Goal: Transaction & Acquisition: Purchase product/service

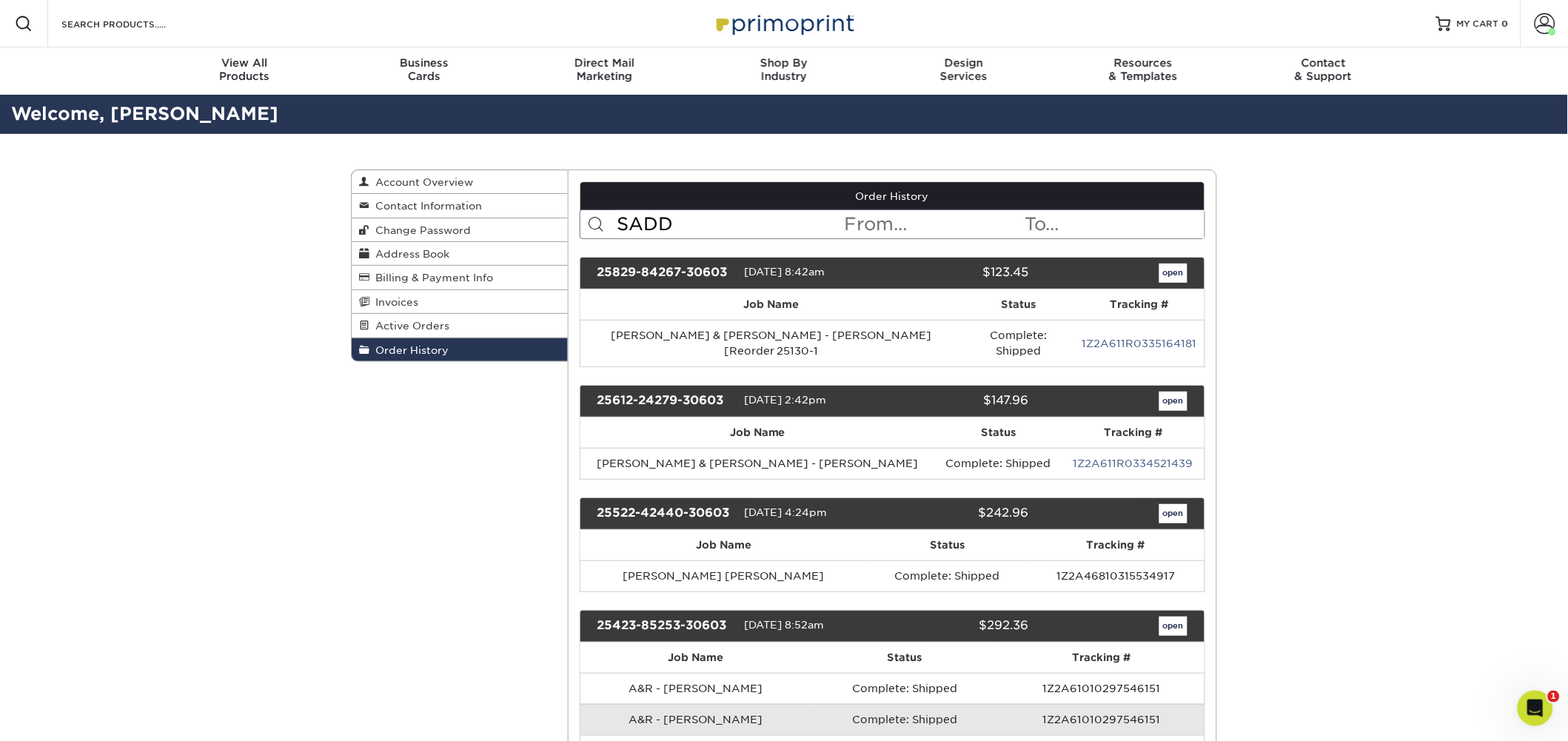
click at [715, 233] on input "SADD" at bounding box center [730, 224] width 227 height 28
click at [738, 228] on input "SADD" at bounding box center [730, 224] width 227 height 28
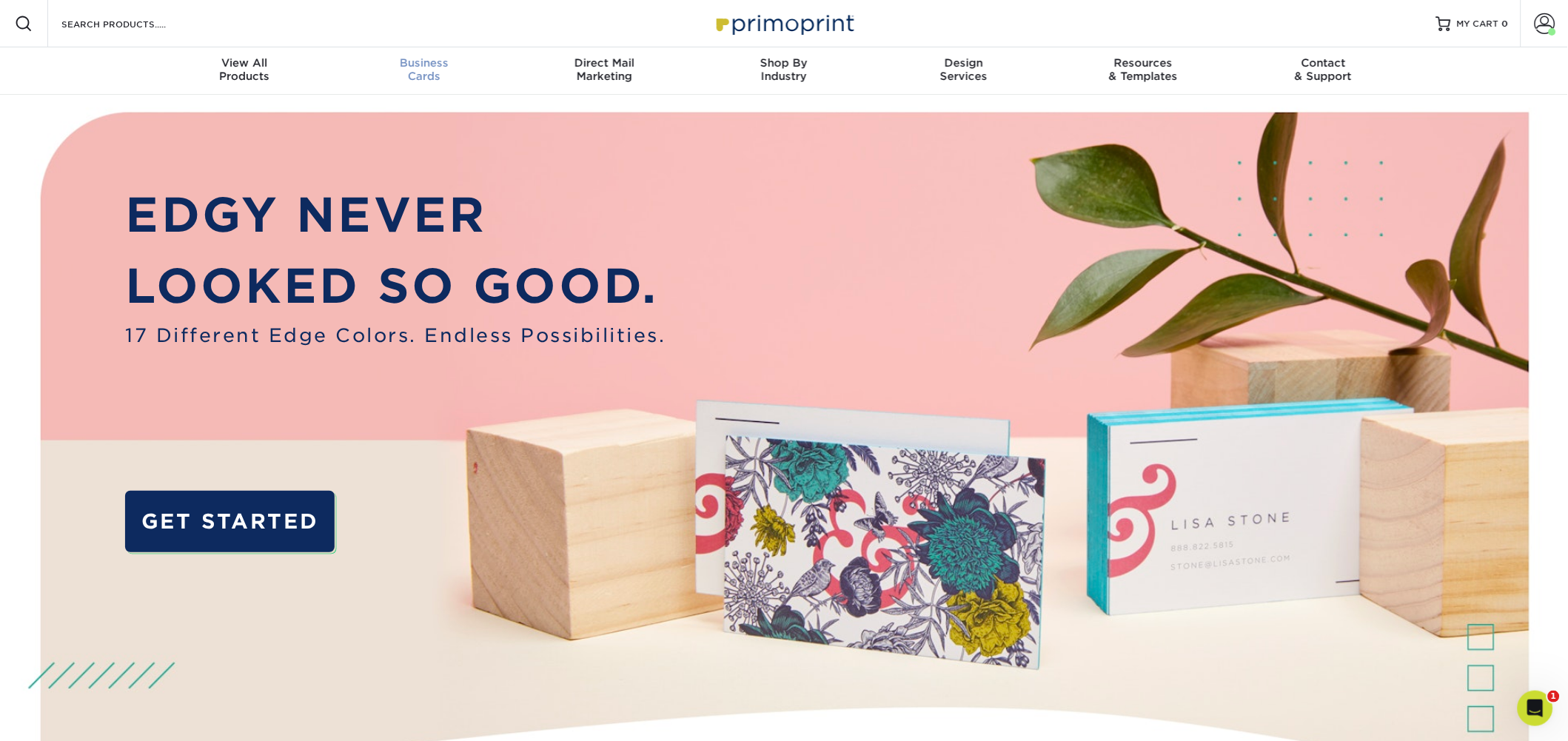
click at [437, 68] on span "Business" at bounding box center [425, 62] width 180 height 13
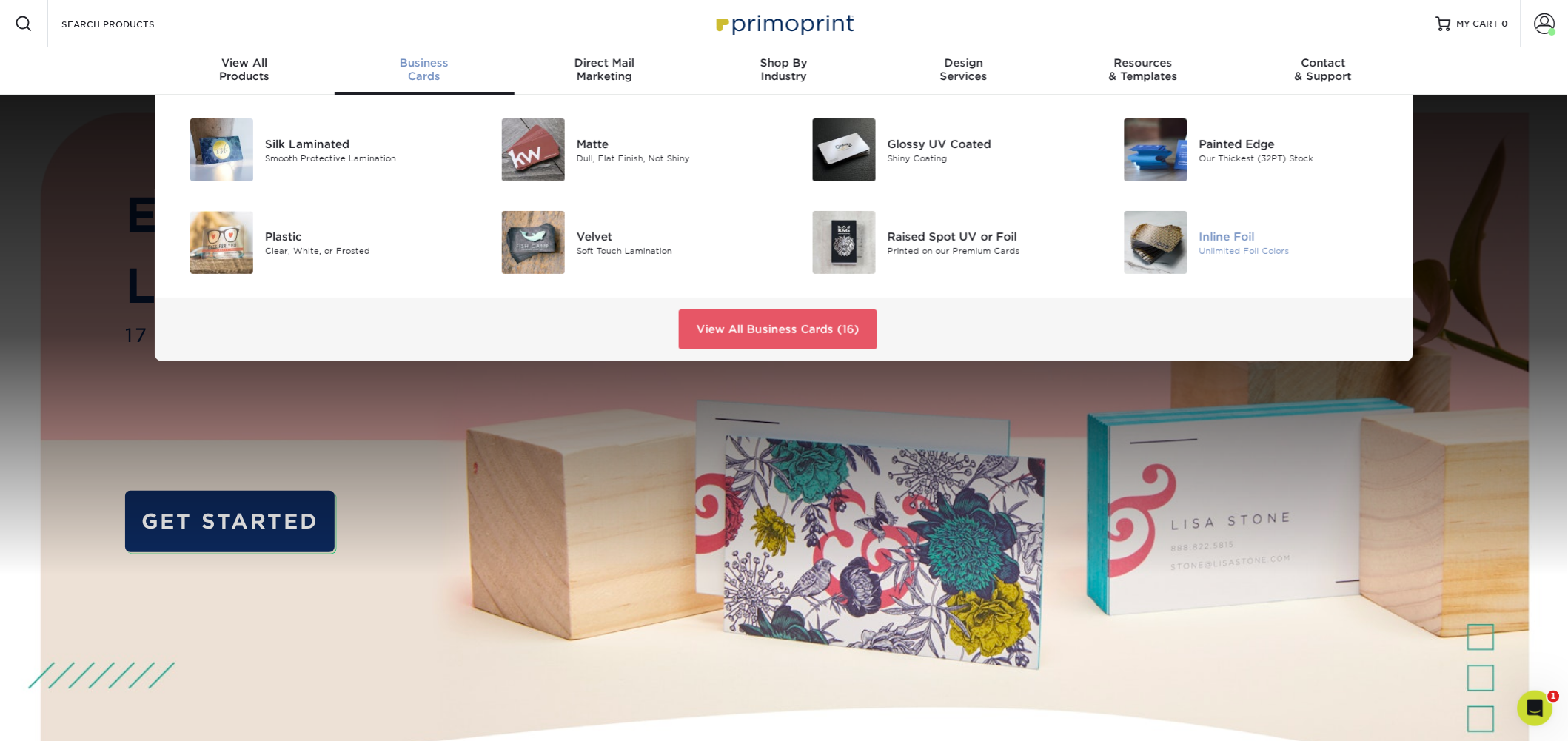
click at [1210, 231] on div "Inline Foil" at bounding box center [1296, 236] width 196 height 16
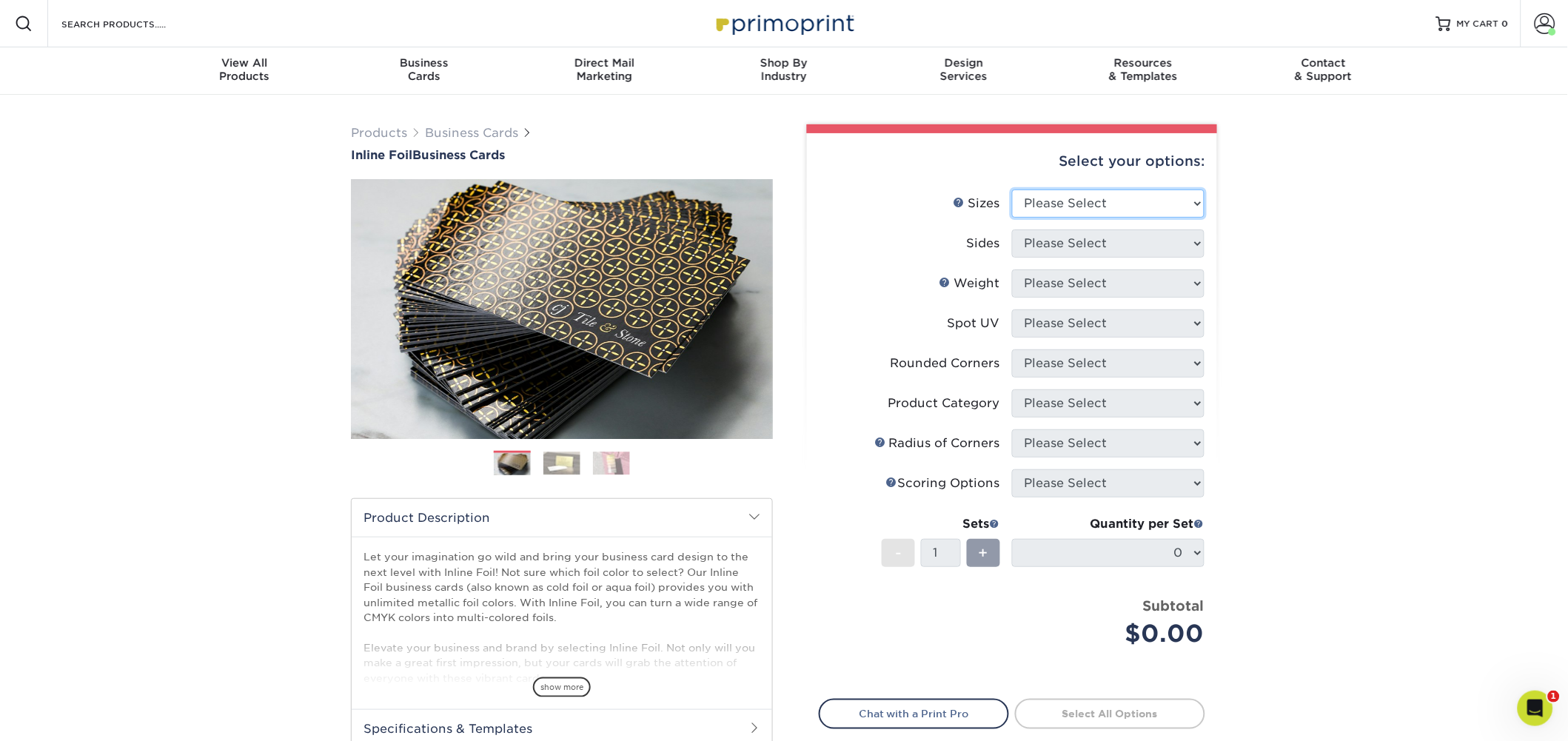
click at [1161, 199] on select "Please Select 1.5" x 3.5" - Mini 1.75" x 3.5" - Mini 2" x 2" - Square 2" x 3" -…" at bounding box center [1107, 203] width 192 height 28
select select "2.00x3.50"
click at [1012, 189] on select "Please Select 1.5" x 3.5" - Mini 1.75" x 3.5" - Mini 2" x 2" - Square 2" x 3" -…" at bounding box center [1107, 203] width 192 height 28
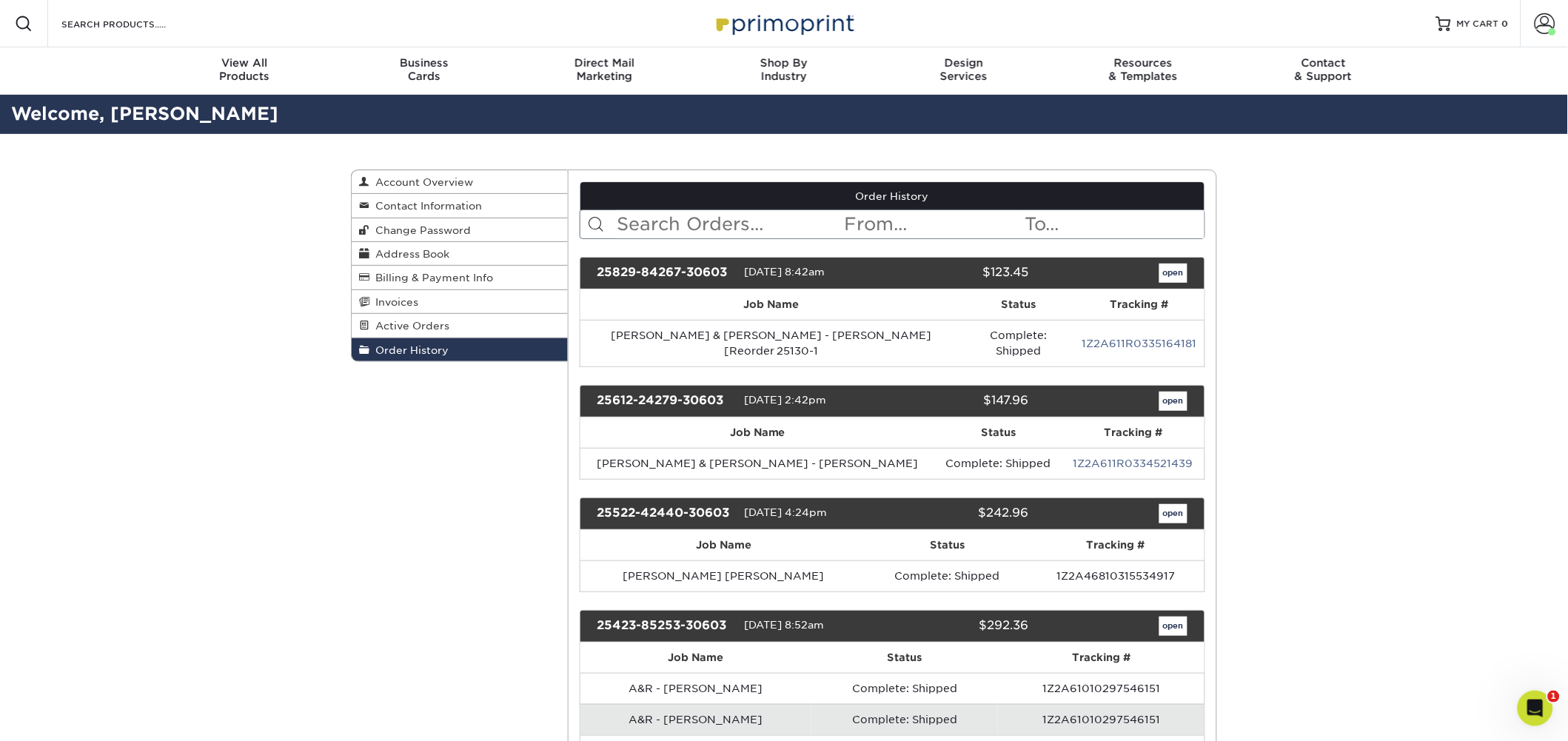
click at [735, 228] on input "text" at bounding box center [730, 224] width 227 height 28
type input "SADD"
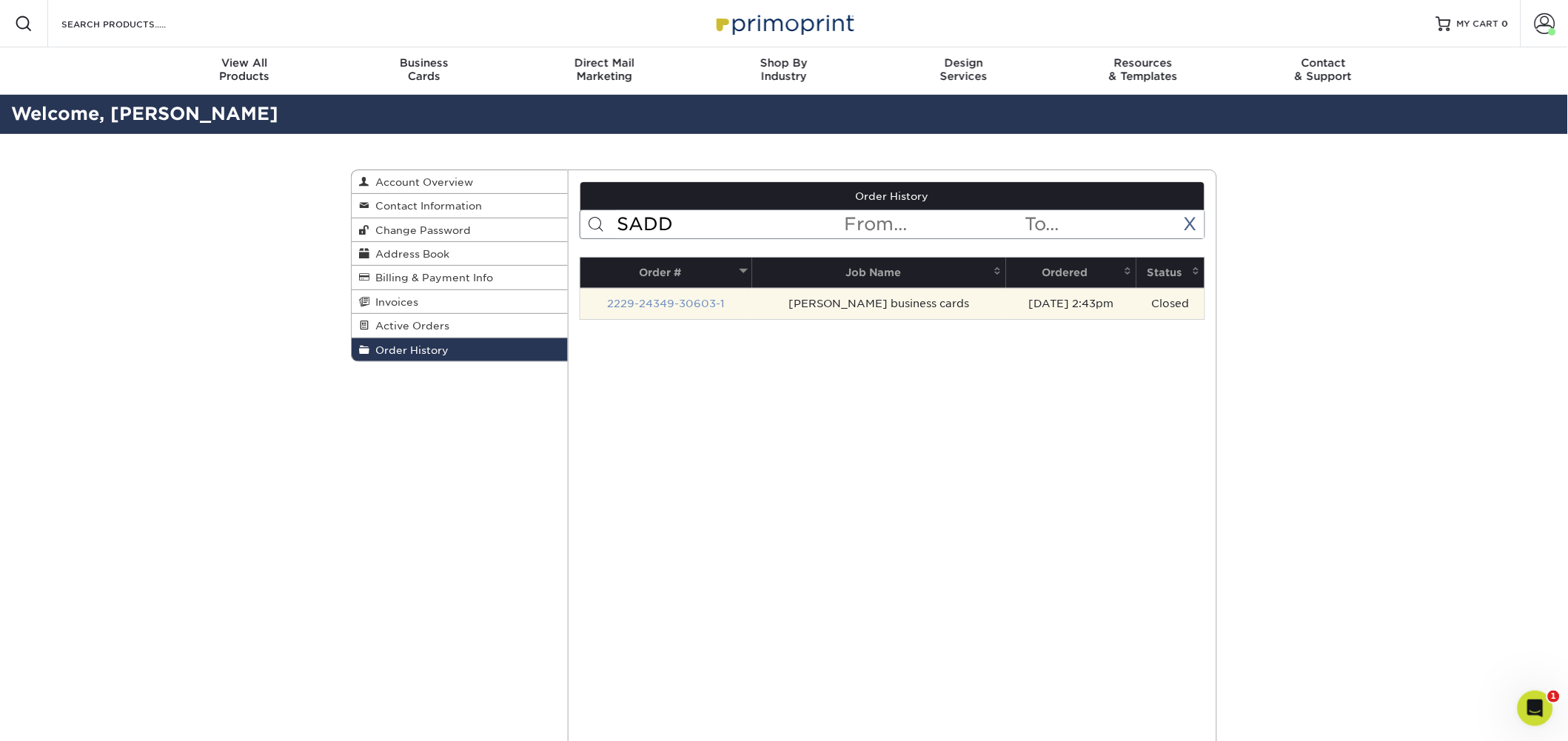
click at [715, 303] on link "2229-24349-30603-1" at bounding box center [665, 303] width 117 height 12
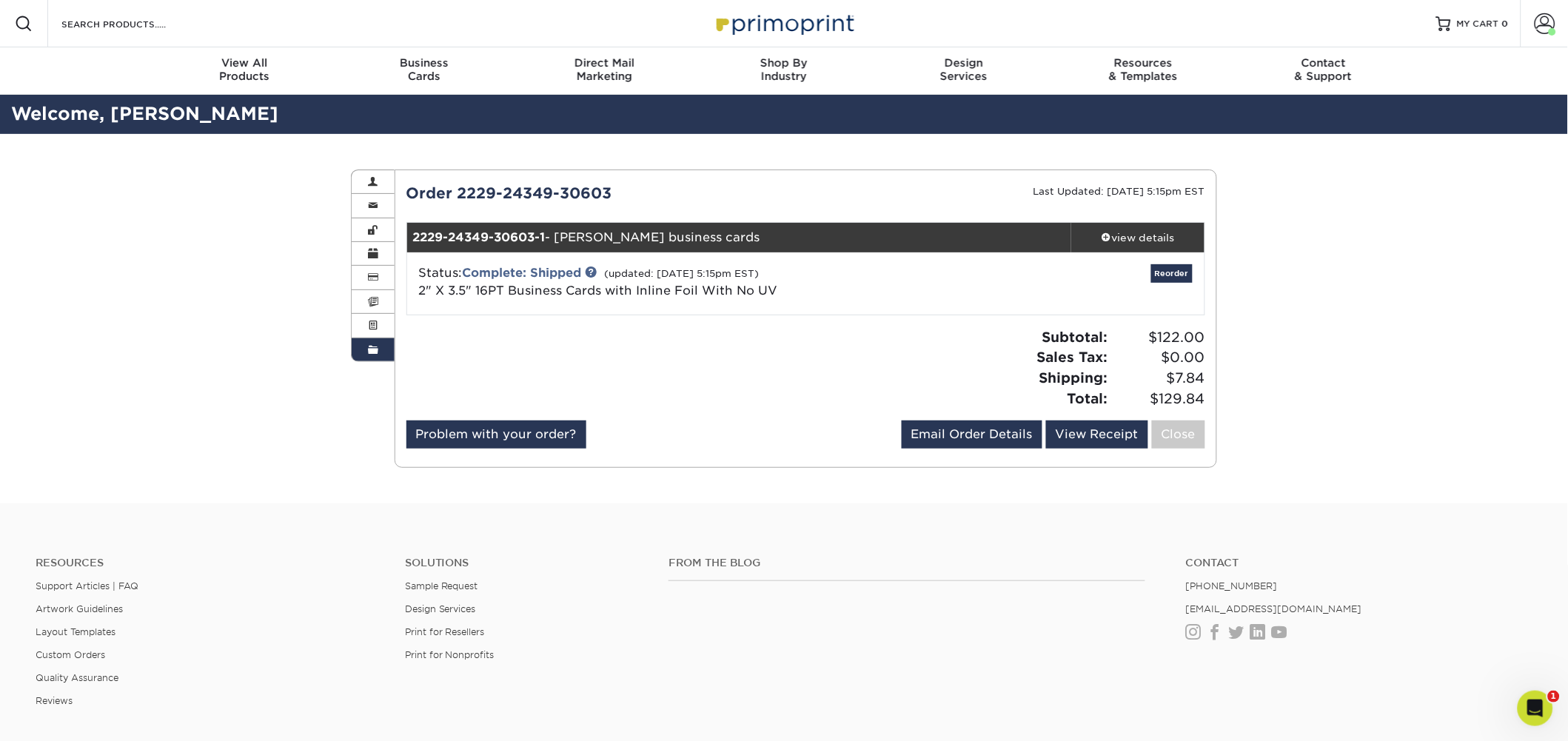
scroll to position [34, 0]
